Goal: Information Seeking & Learning: Learn about a topic

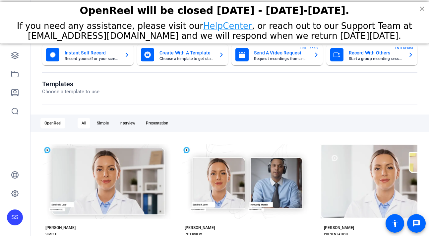
click at [15, 217] on div "SS" at bounding box center [15, 217] width 16 height 16
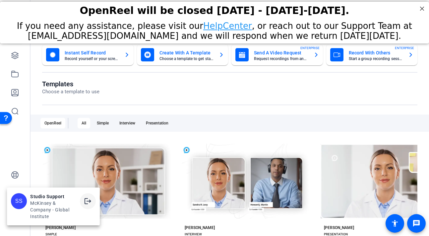
click at [82, 203] on span at bounding box center [88, 201] width 16 height 16
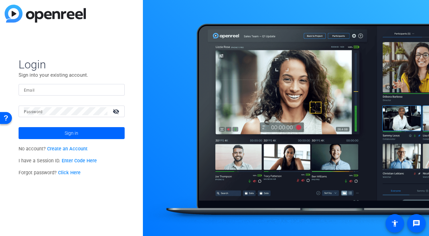
click at [111, 84] on div at bounding box center [71, 90] width 95 height 12
click at [116, 88] on div at bounding box center [115, 89] width 8 height 8
click at [115, 90] on img at bounding box center [113, 89] width 5 height 8
type input "studiosupport+2@openreel.com"
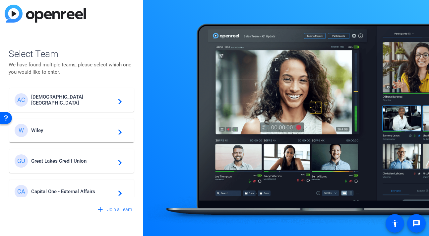
click at [88, 158] on span "Great Lakes Credit Union" at bounding box center [72, 161] width 83 height 6
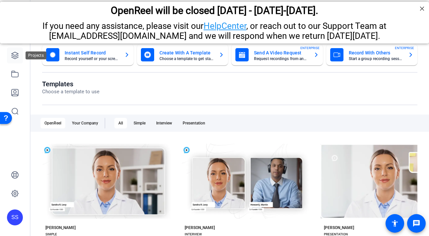
click at [17, 57] on icon at bounding box center [15, 55] width 8 height 8
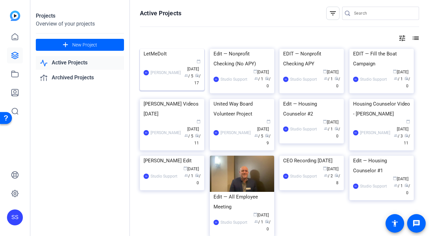
click at [183, 59] on div "LetMeDoIt" at bounding box center [171, 54] width 57 height 10
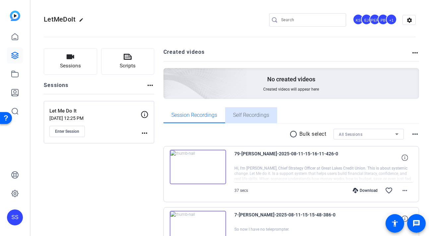
click at [259, 116] on span "Self Recordings" at bounding box center [251, 114] width 36 height 5
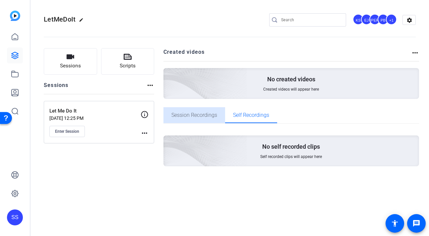
click at [202, 111] on span "Session Recordings" at bounding box center [194, 115] width 46 height 16
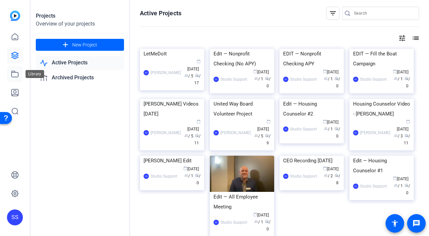
click at [13, 71] on icon at bounding box center [15, 74] width 7 height 6
click at [166, 86] on div "KS Kathleen Shangraw calendar_today Aug 07 group / 5 radio / 17" at bounding box center [171, 73] width 57 height 28
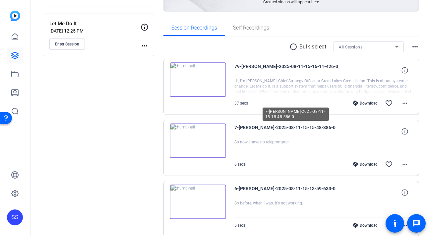
scroll to position [86, 0]
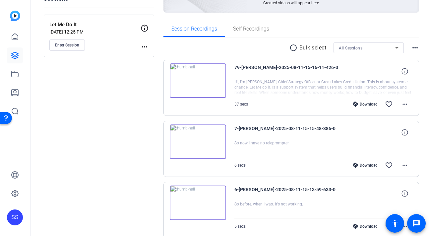
click at [223, 94] on img at bounding box center [198, 80] width 56 height 34
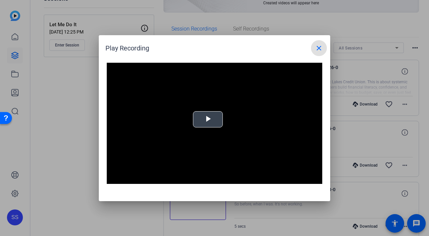
click at [216, 110] on video "Video Player" at bounding box center [214, 123] width 215 height 121
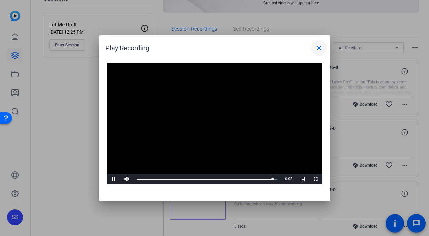
click at [317, 47] on mat-icon "close" at bounding box center [319, 48] width 8 height 8
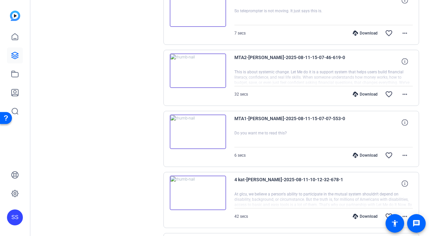
scroll to position [401, 0]
click at [190, 61] on img at bounding box center [198, 70] width 56 height 34
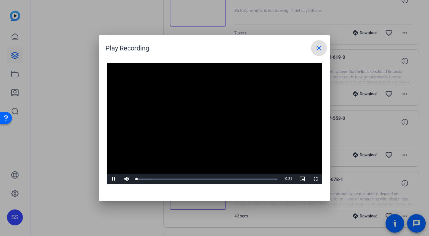
click at [313, 51] on span at bounding box center [319, 48] width 16 height 16
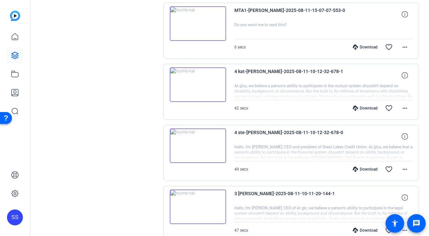
scroll to position [522, 0]
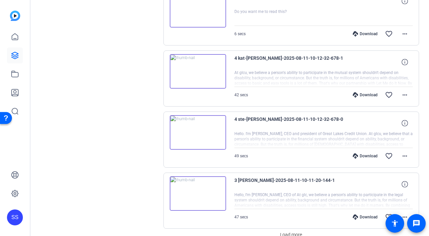
click at [182, 130] on img at bounding box center [198, 132] width 56 height 34
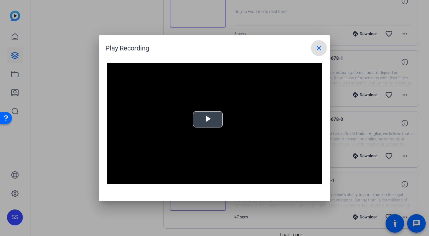
click at [209, 94] on video "Video Player" at bounding box center [214, 123] width 215 height 121
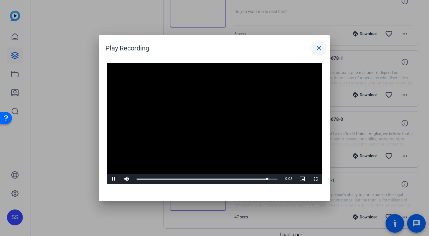
click at [317, 45] on mat-icon "close" at bounding box center [319, 48] width 8 height 8
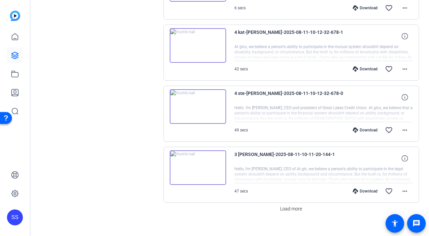
scroll to position [556, 0]
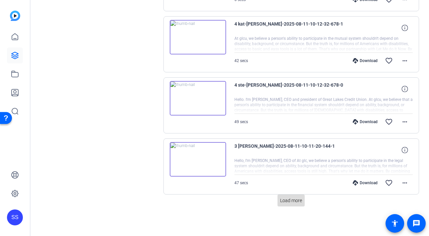
click at [288, 197] on span "Load more" at bounding box center [291, 200] width 22 height 7
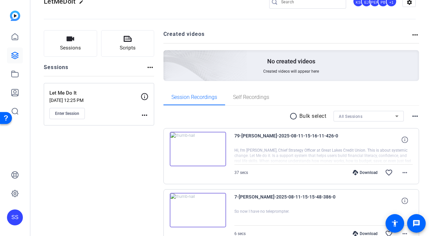
scroll to position [0, 0]
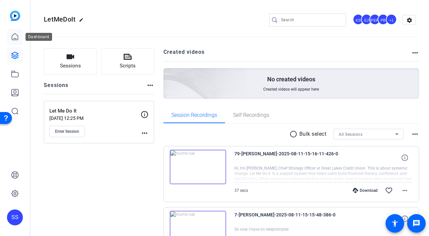
click at [14, 44] on link at bounding box center [15, 37] width 16 height 16
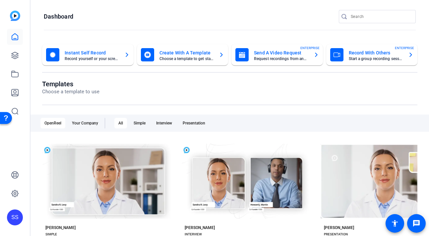
click at [375, 14] on input "Search" at bounding box center [381, 17] width 60 height 8
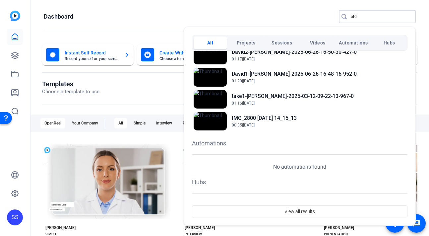
scroll to position [128, 0]
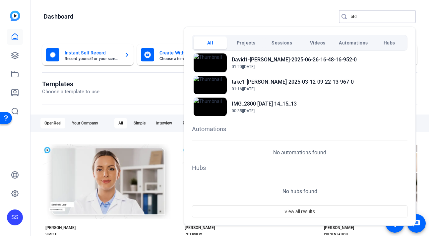
type input "old"
